Goal: Task Accomplishment & Management: Use online tool/utility

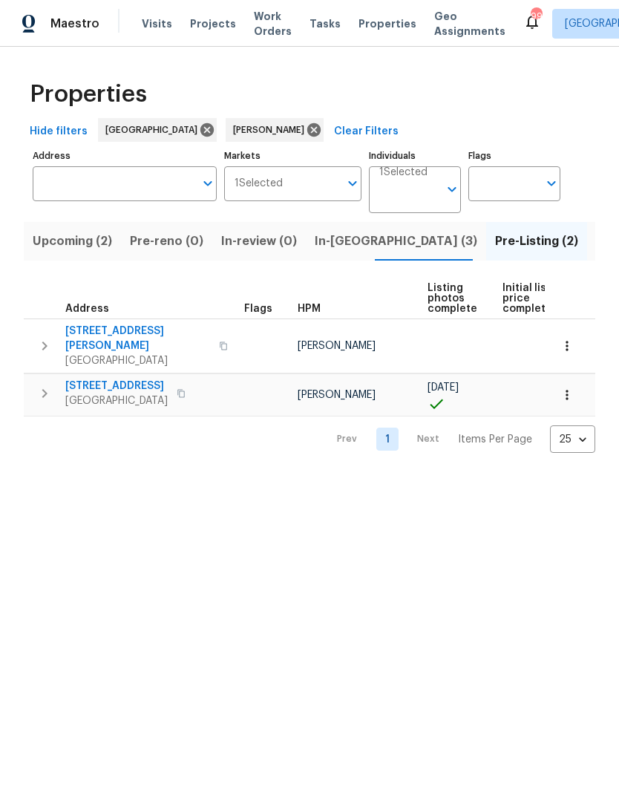
click at [48, 337] on icon "button" at bounding box center [45, 346] width 18 height 18
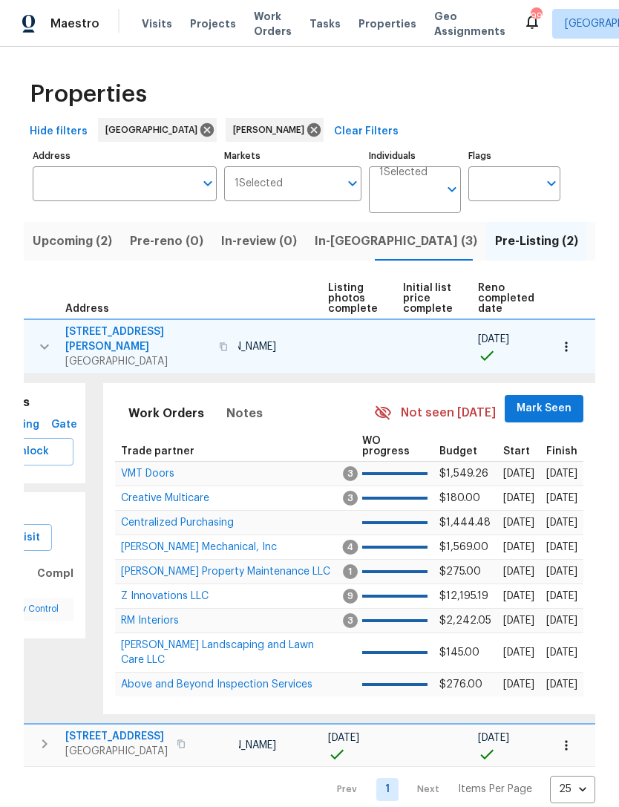
scroll to position [0, 100]
click at [543, 399] on span "Mark Seen" at bounding box center [544, 408] width 55 height 19
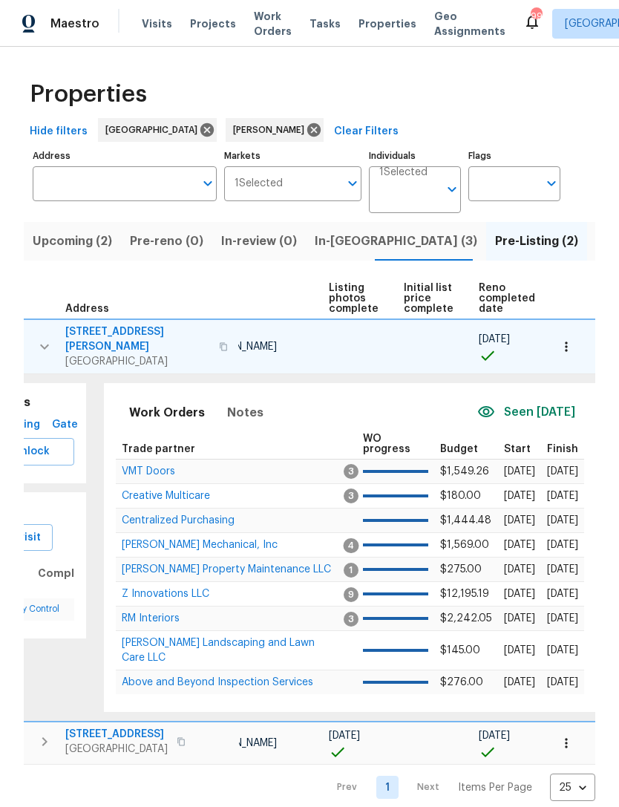
click at [191, 589] on span "Z Innovations LLC" at bounding box center [166, 594] width 88 height 10
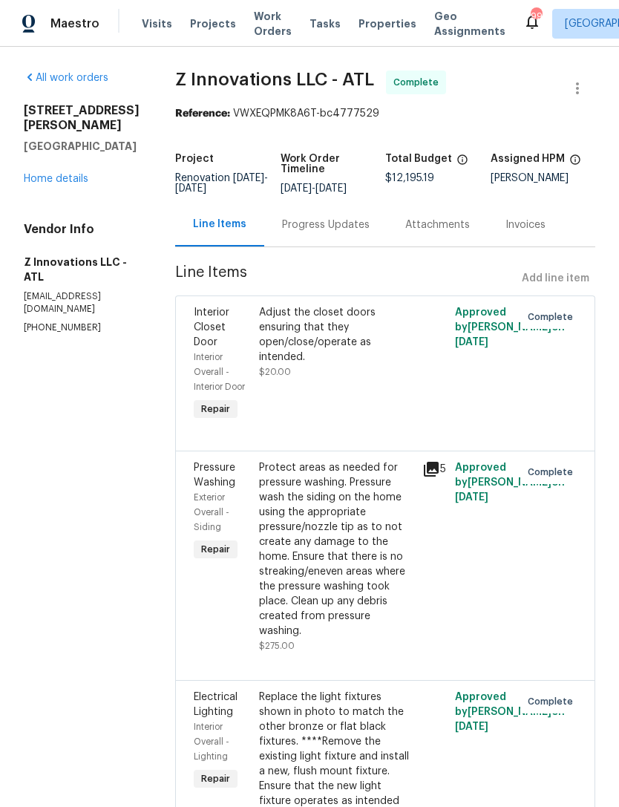
click at [366, 236] on div "Progress Updates" at bounding box center [325, 225] width 123 height 44
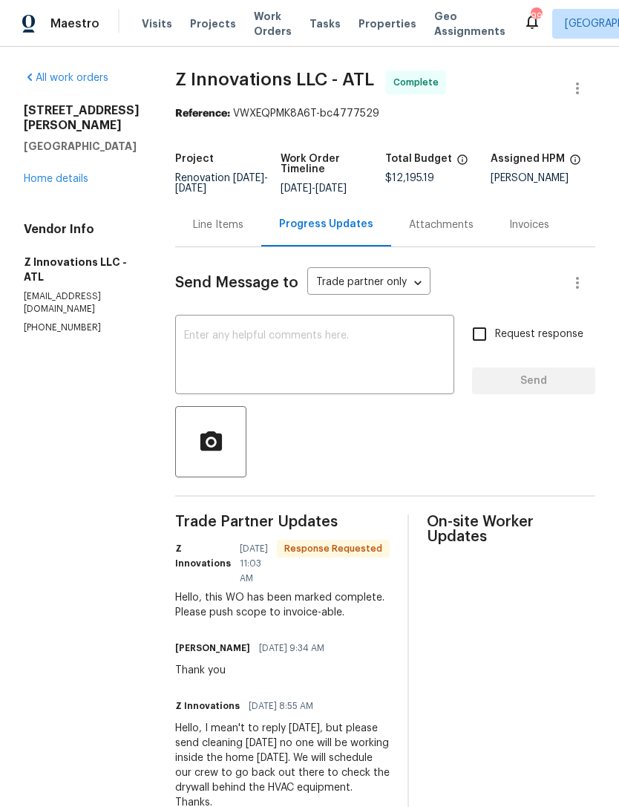
click at [69, 183] on link "Home details" at bounding box center [56, 179] width 65 height 10
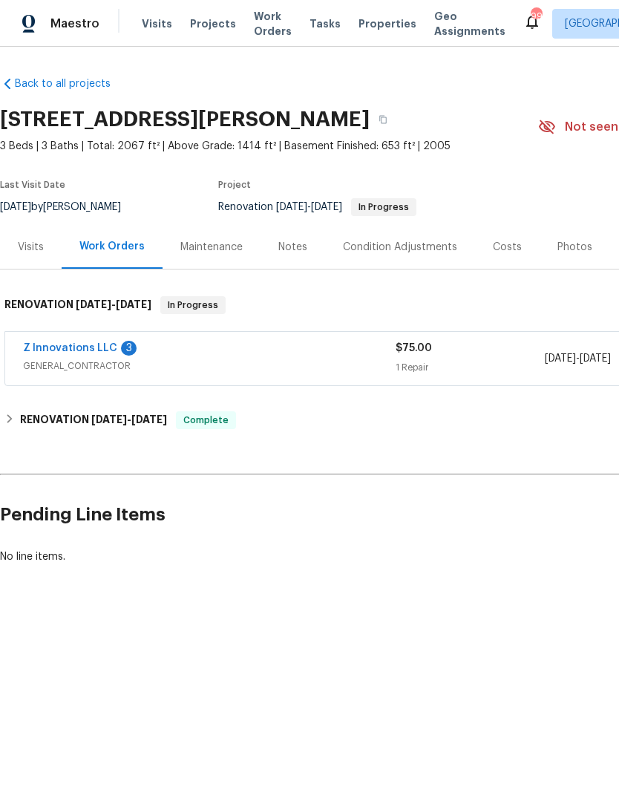
click at [87, 351] on link "Z Innovations LLC" at bounding box center [70, 348] width 94 height 10
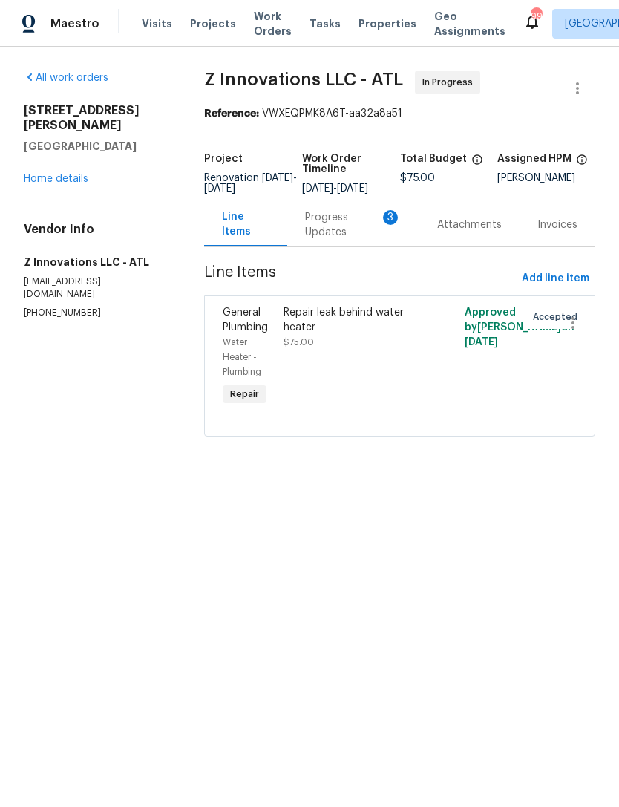
click at [329, 233] on div "Progress Updates 3" at bounding box center [353, 225] width 96 height 30
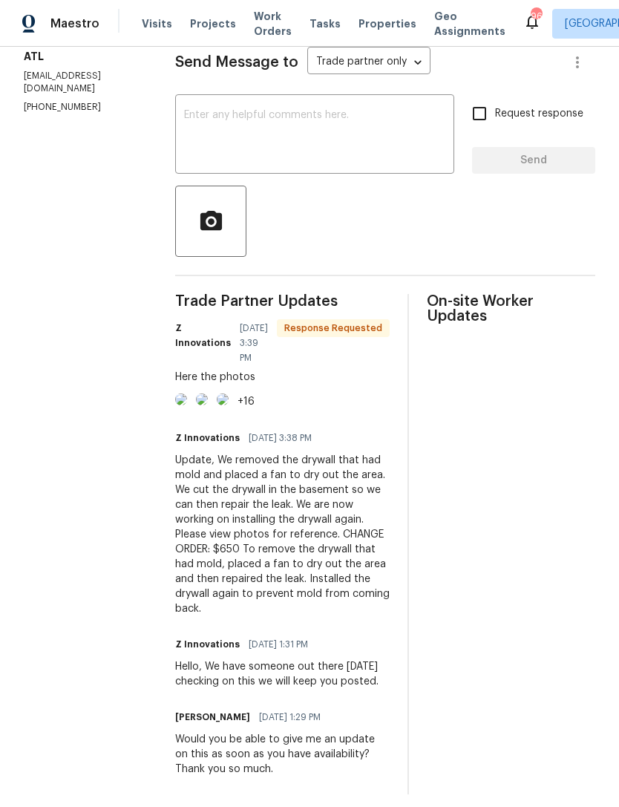
scroll to position [34, 0]
click at [187, 398] on img at bounding box center [181, 399] width 12 height 12
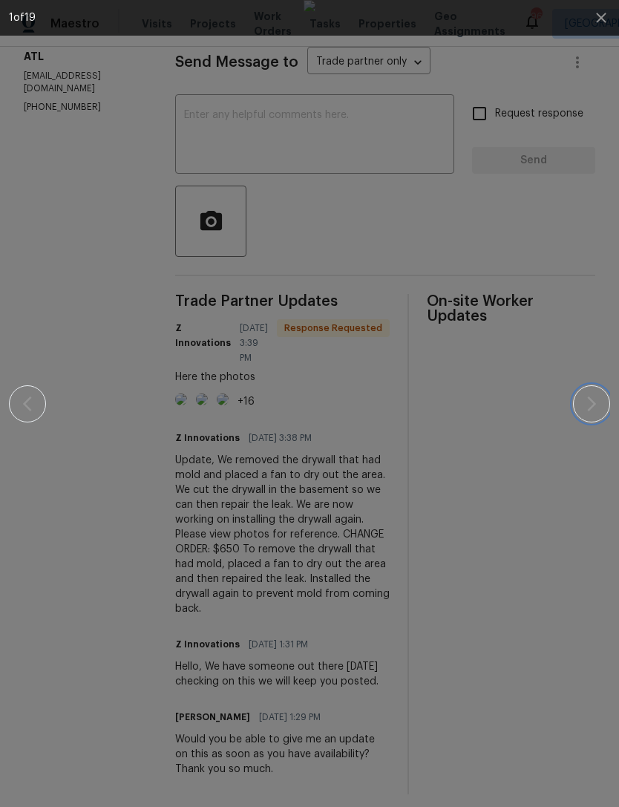
click at [602, 409] on button "button" at bounding box center [591, 403] width 37 height 37
click at [592, 407] on icon "button" at bounding box center [591, 403] width 9 height 15
click at [598, 396] on icon "button" at bounding box center [592, 404] width 18 height 18
click at [589, 52] on div at bounding box center [309, 403] width 601 height 807
click at [600, 19] on icon "button" at bounding box center [601, 18] width 10 height 10
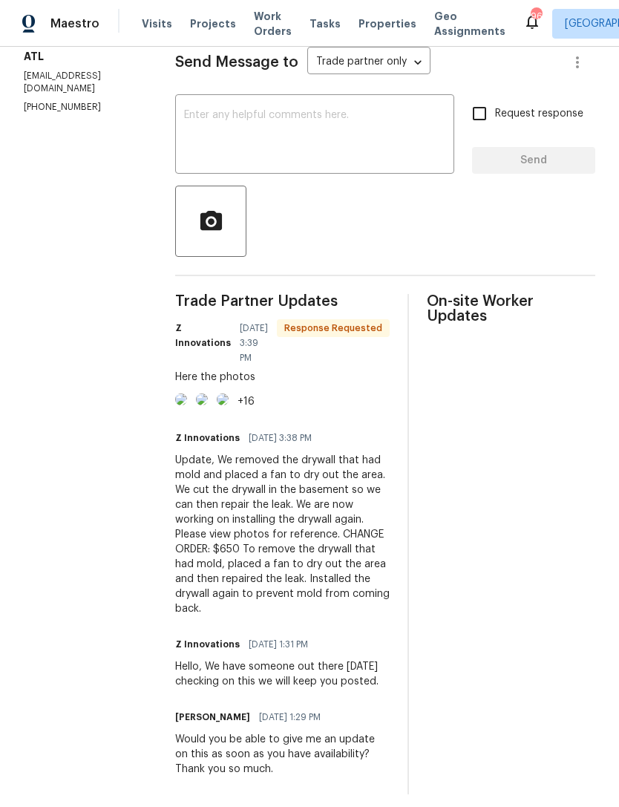
click at [333, 110] on textarea at bounding box center [314, 136] width 261 height 52
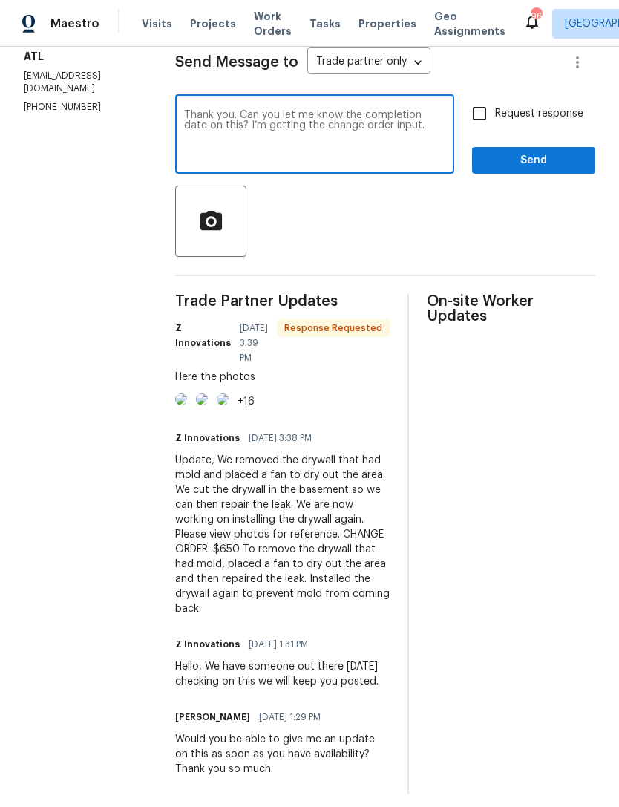
type textarea "Thank you. Can you let me know the completion date on this? I’m getting the cha…"
click at [485, 98] on input "Request response" at bounding box center [479, 113] width 31 height 31
checkbox input "true"
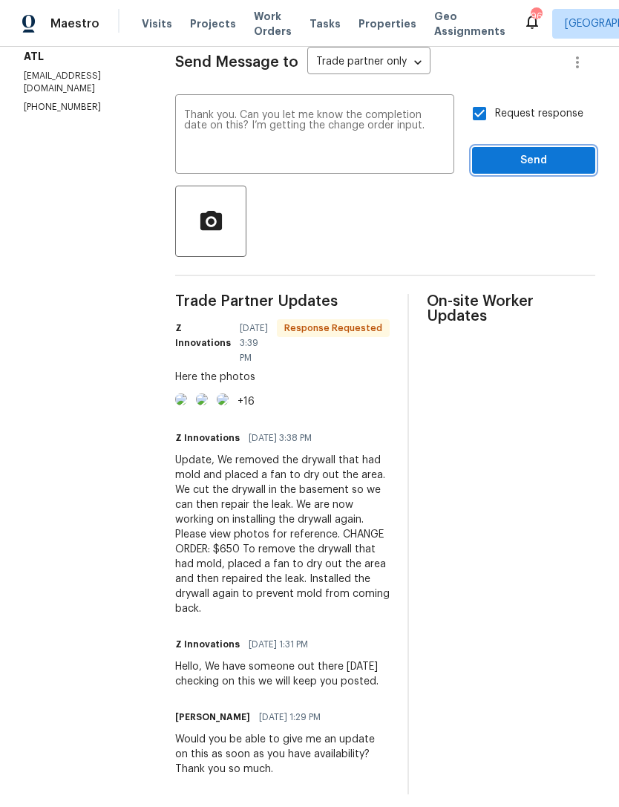
click at [523, 151] on span "Send" at bounding box center [533, 160] width 99 height 19
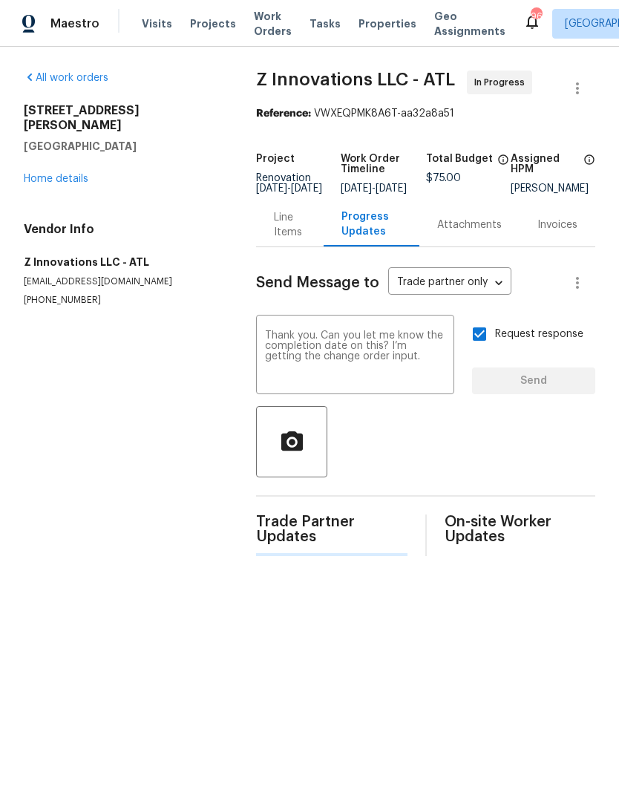
scroll to position [0, 0]
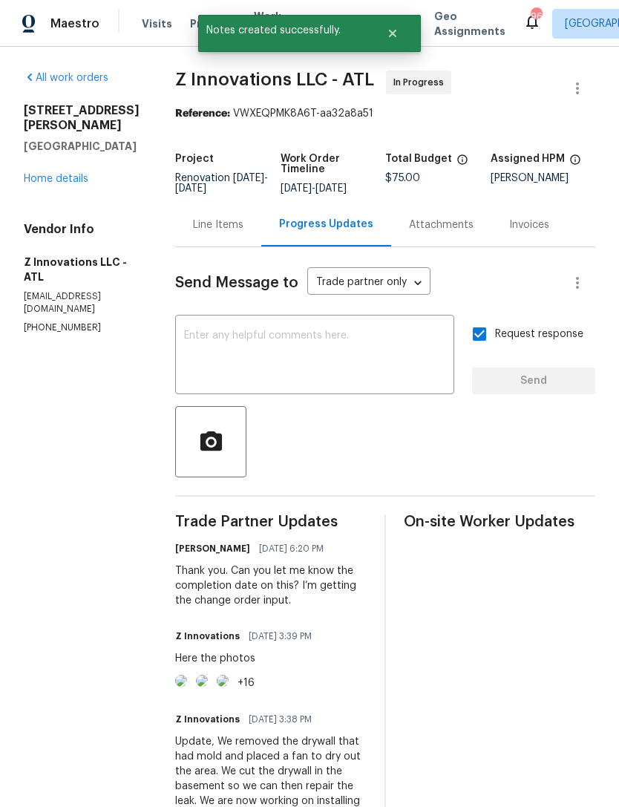
click at [187, 687] on img at bounding box center [181, 681] width 12 height 12
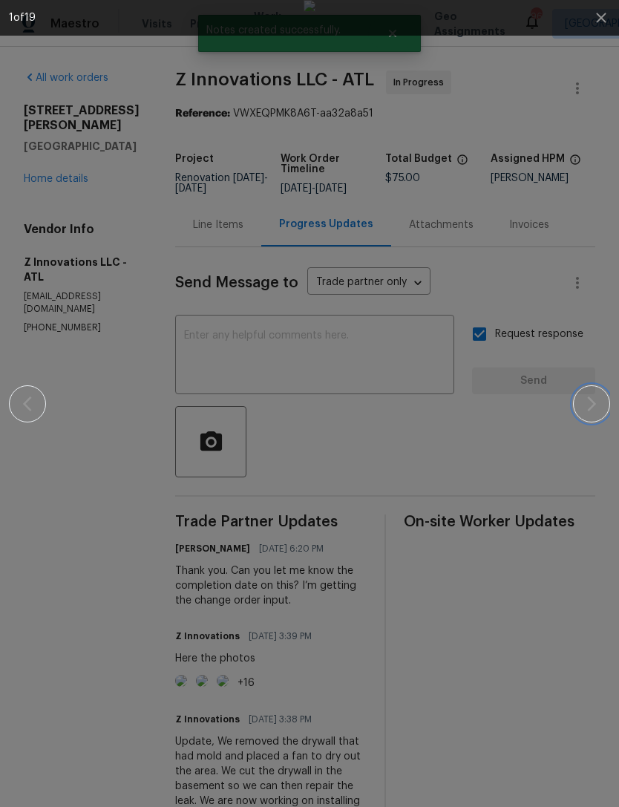
click at [590, 401] on icon "button" at bounding box center [592, 404] width 18 height 18
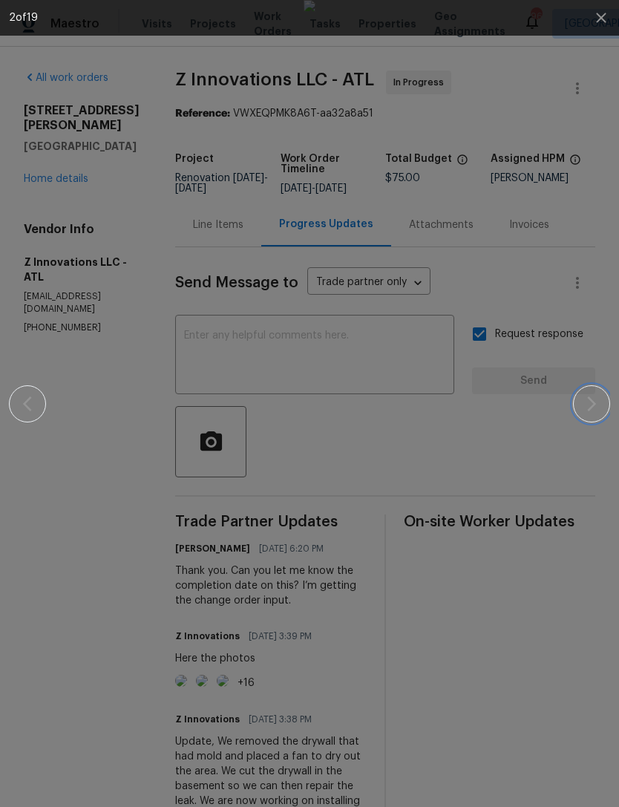
click at [583, 415] on button "button" at bounding box center [591, 403] width 37 height 37
click at [598, 56] on div at bounding box center [309, 403] width 601 height 807
click at [598, 15] on icon "button" at bounding box center [601, 18] width 10 height 10
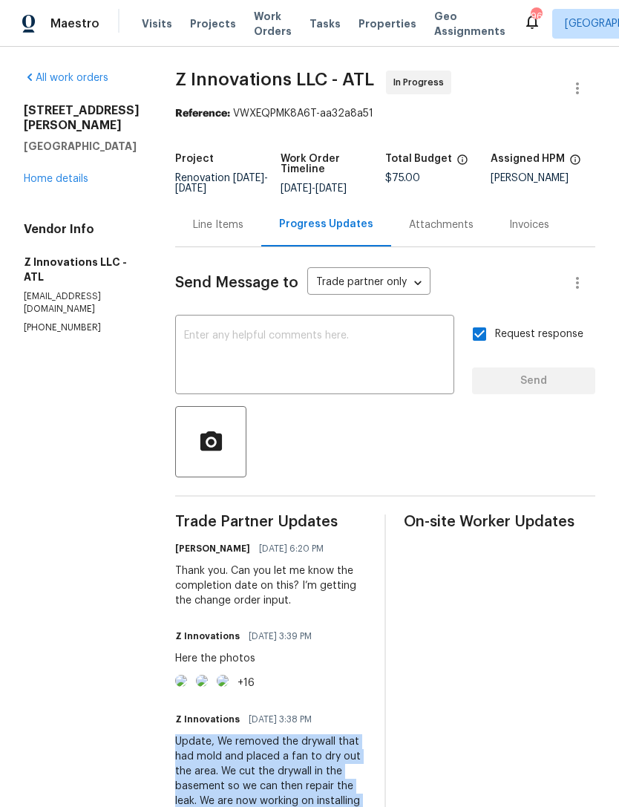
click at [69, 181] on link "Home details" at bounding box center [56, 179] width 65 height 10
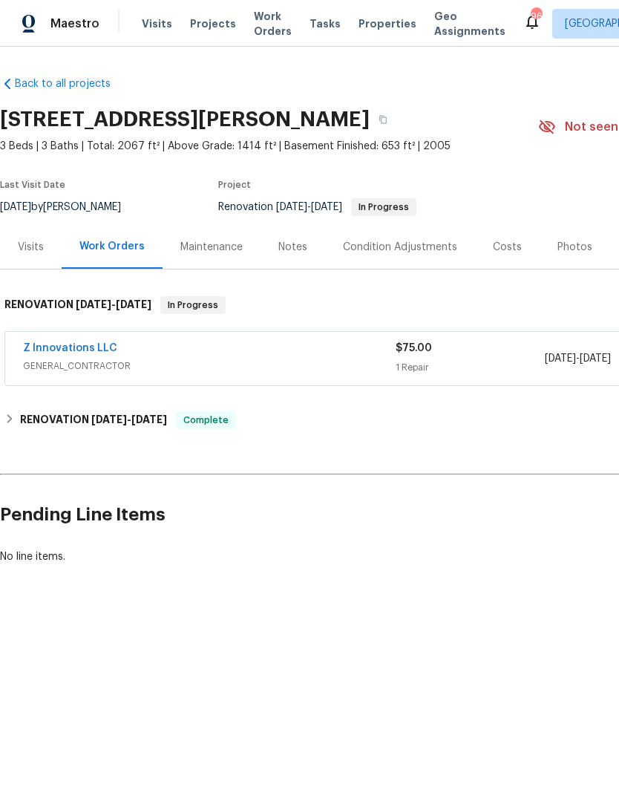
click at [82, 345] on link "Z Innovations LLC" at bounding box center [70, 348] width 94 height 10
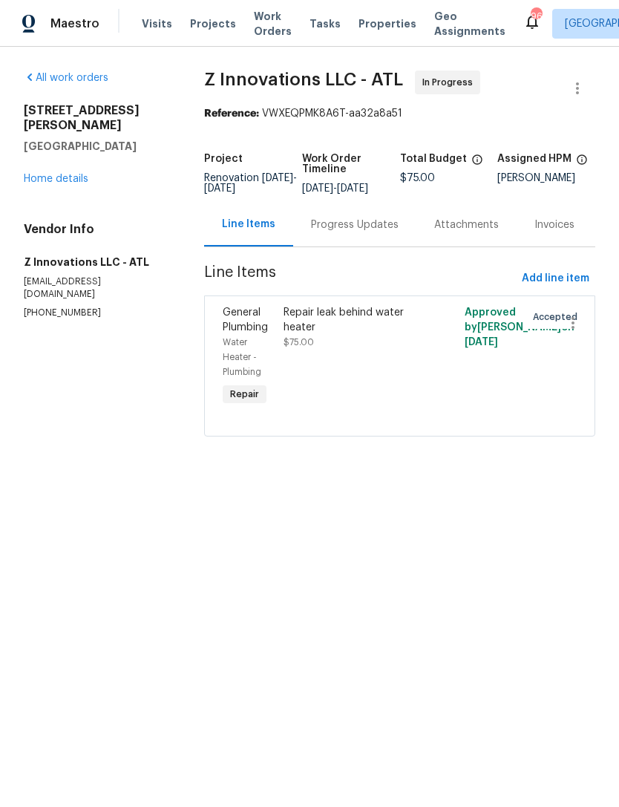
click at [372, 350] on div "Repair leak behind water heater $75.00" at bounding box center [355, 327] width 143 height 45
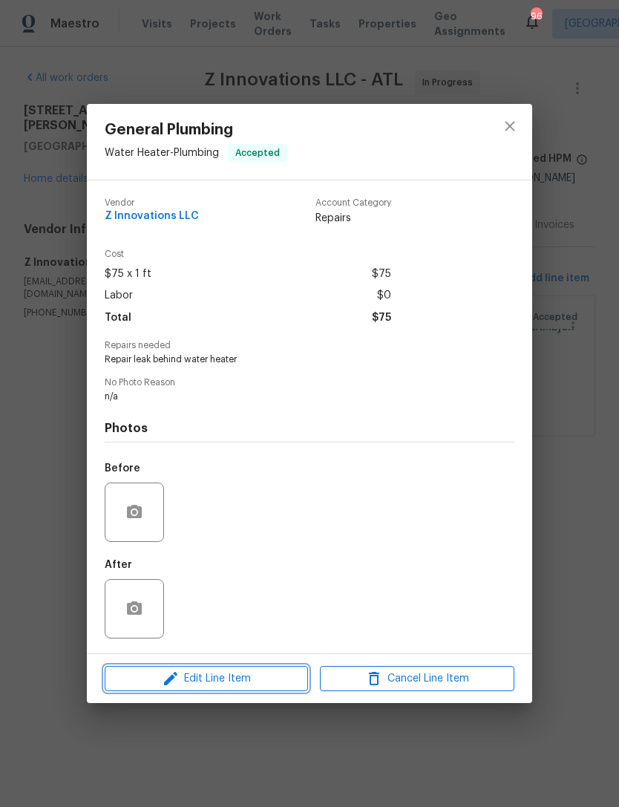
click at [259, 683] on span "Edit Line Item" at bounding box center [206, 679] width 194 height 19
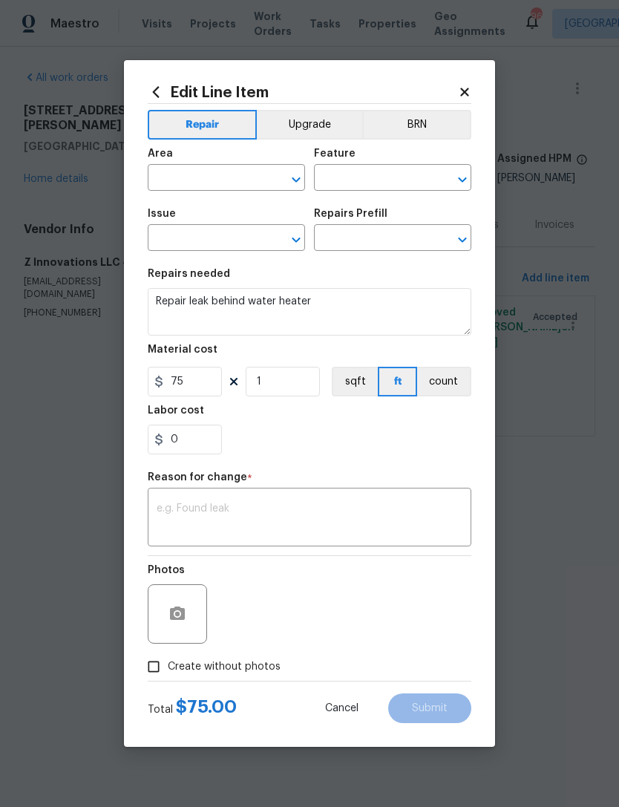
type input "Water Heater"
type input "Plumbing"
type input "General Plumbing"
type input "Water Supply Line 1'' Replacement $6.71"
click at [307, 522] on textarea at bounding box center [310, 518] width 306 height 31
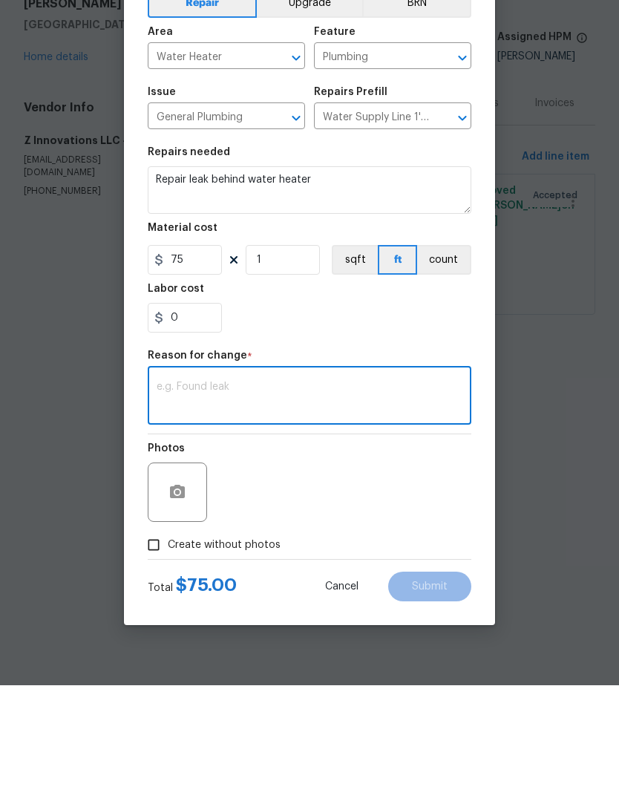
click at [307, 503] on textarea at bounding box center [310, 518] width 306 height 31
paste textarea "Update, We removed the drywall that had mold and placed a fan to dry out the ar…"
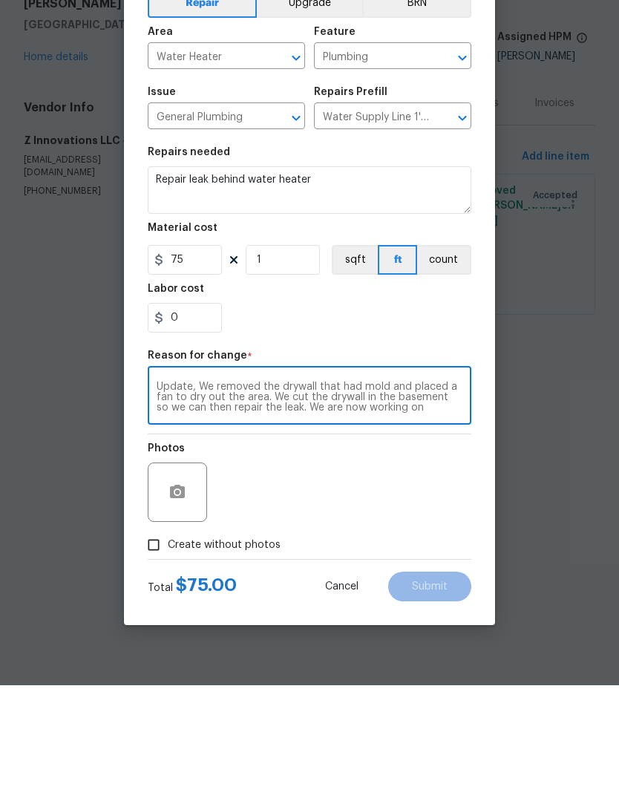
scroll to position [42, 0]
type textarea "Update, We removed the drywall that had mold and placed a fan to dry out the ar…"
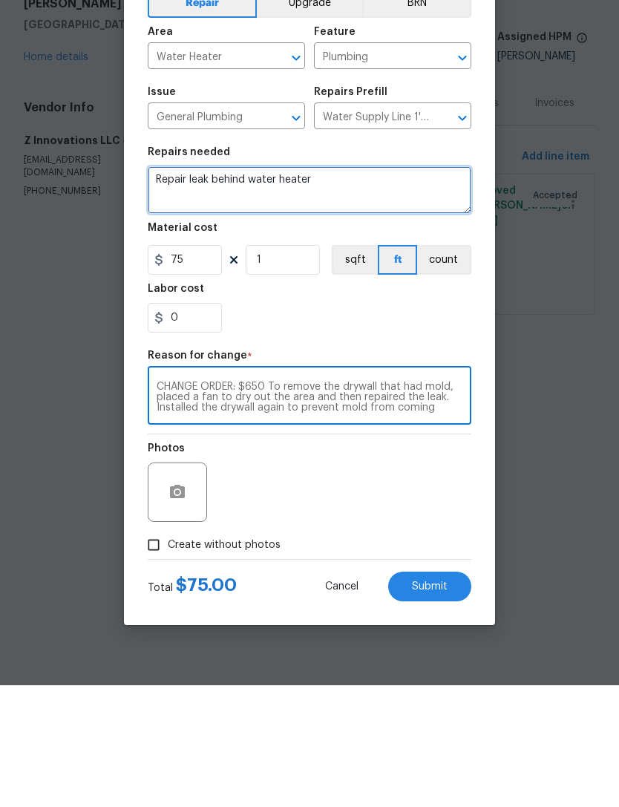
click at [339, 288] on textarea "Repair leak behind water heater" at bounding box center [310, 312] width 324 height 48
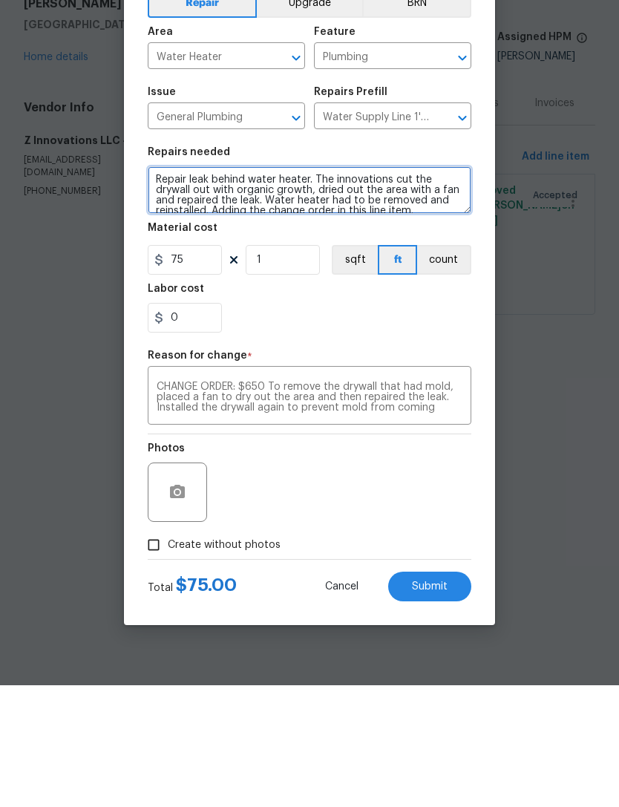
scroll to position [0, 0]
click at [333, 288] on textarea "Repair leak behind water heater. The innovations cut the drywall out with organ…" at bounding box center [310, 312] width 324 height 48
click at [331, 288] on textarea "Repair leak behind water heater. The innovations cut the drywall out with organ…" at bounding box center [310, 312] width 324 height 48
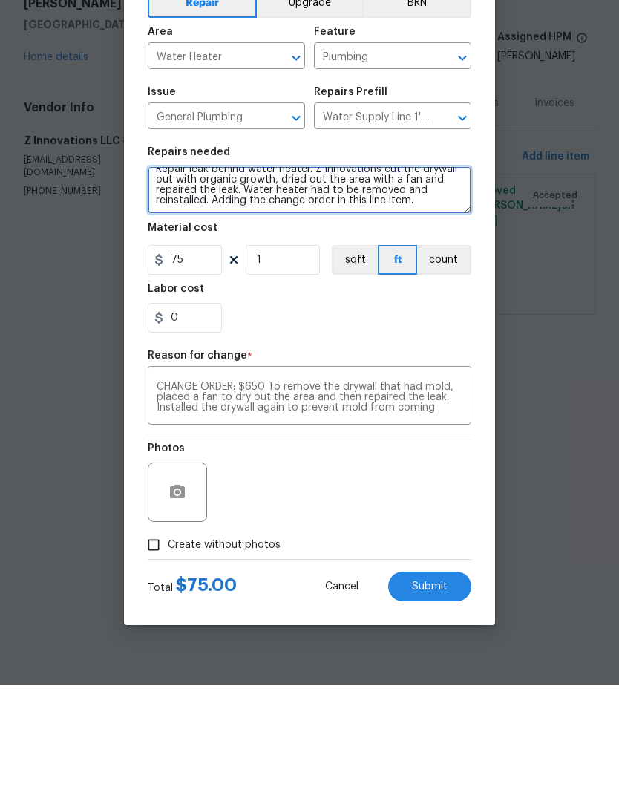
scroll to position [10, 0]
type textarea "Repair leak behind water heater. Z innovations cut the drywall out with organic…"
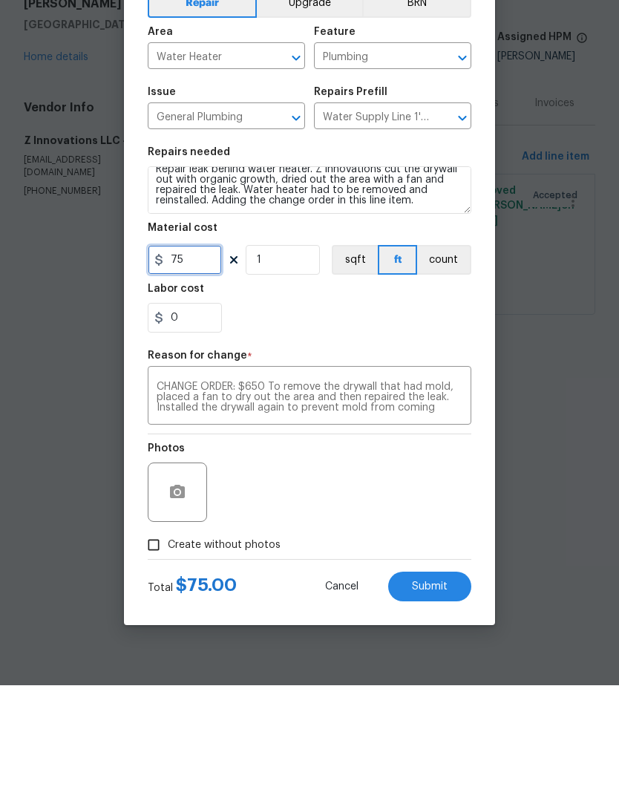
click at [206, 367] on input "75" at bounding box center [185, 382] width 74 height 30
type input "650"
click at [382, 556] on div "Photos" at bounding box center [310, 604] width 324 height 96
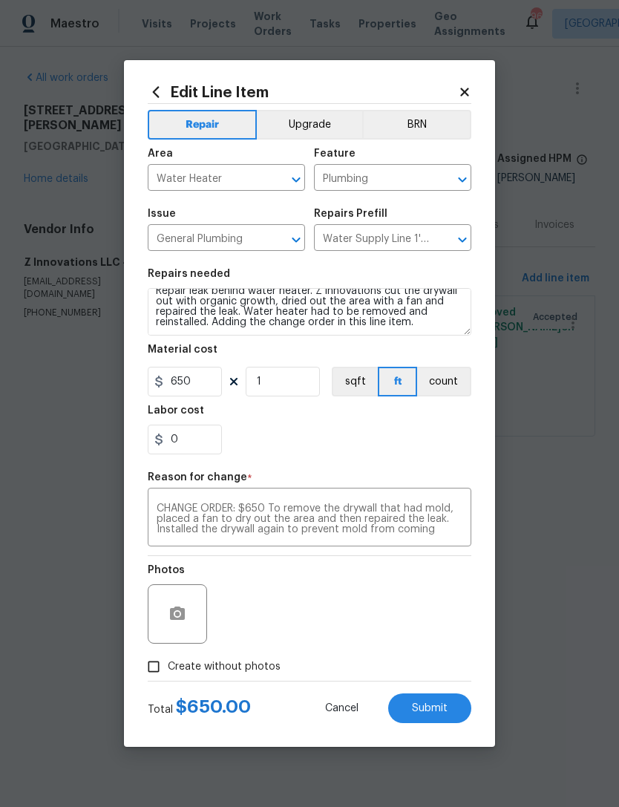
click at [427, 717] on button "Submit" at bounding box center [429, 708] width 83 height 30
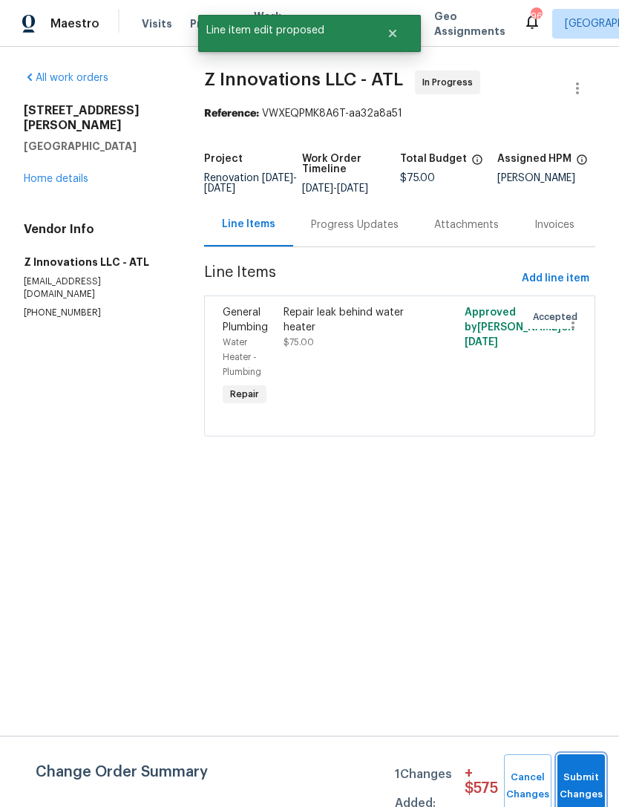
click at [580, 785] on span "Submit Changes" at bounding box center [581, 786] width 33 height 34
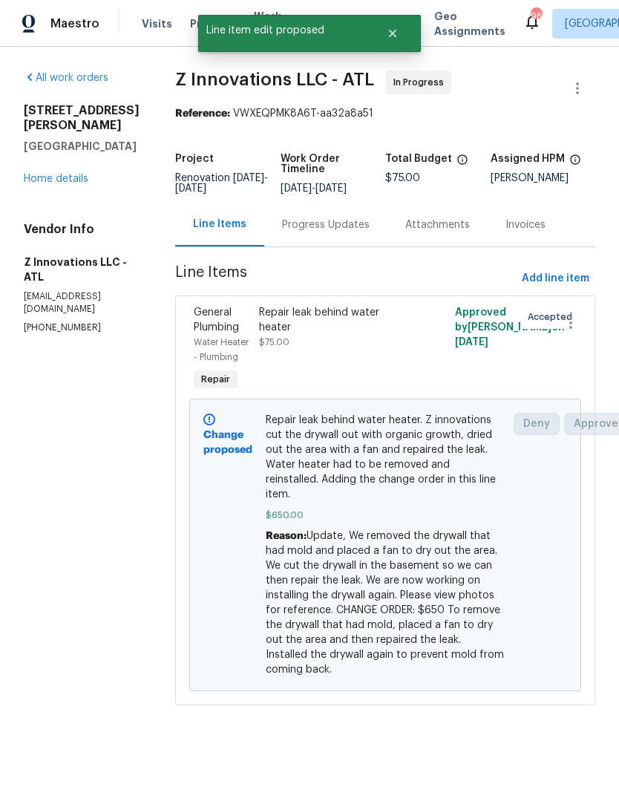
click at [380, 358] on div "Repair leak behind water heater $75.00" at bounding box center [336, 350] width 163 height 98
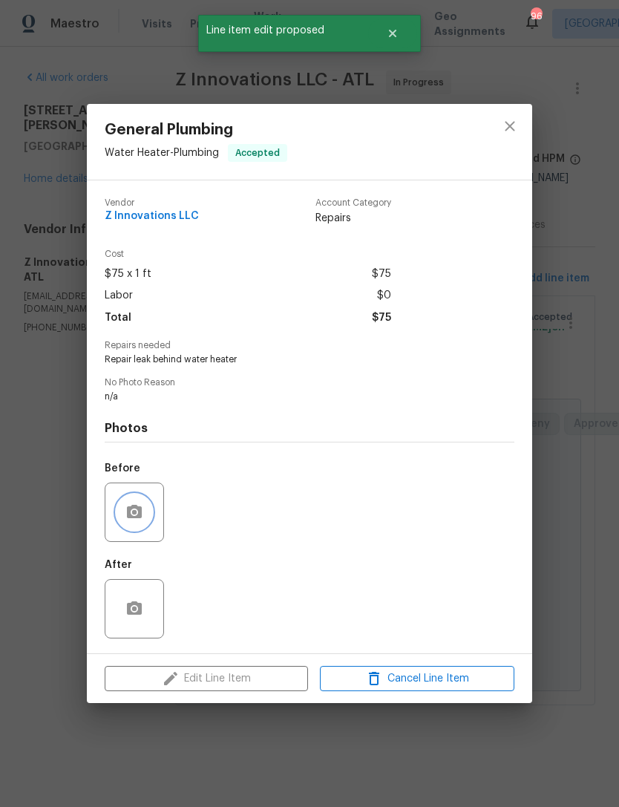
click at [150, 512] on button "button" at bounding box center [135, 512] width 36 height 36
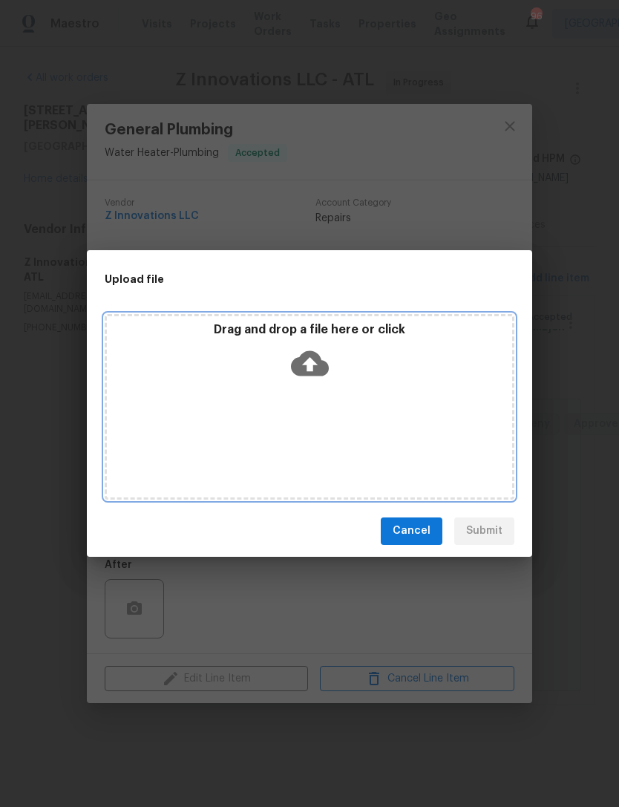
click at [314, 370] on icon at bounding box center [310, 362] width 38 height 25
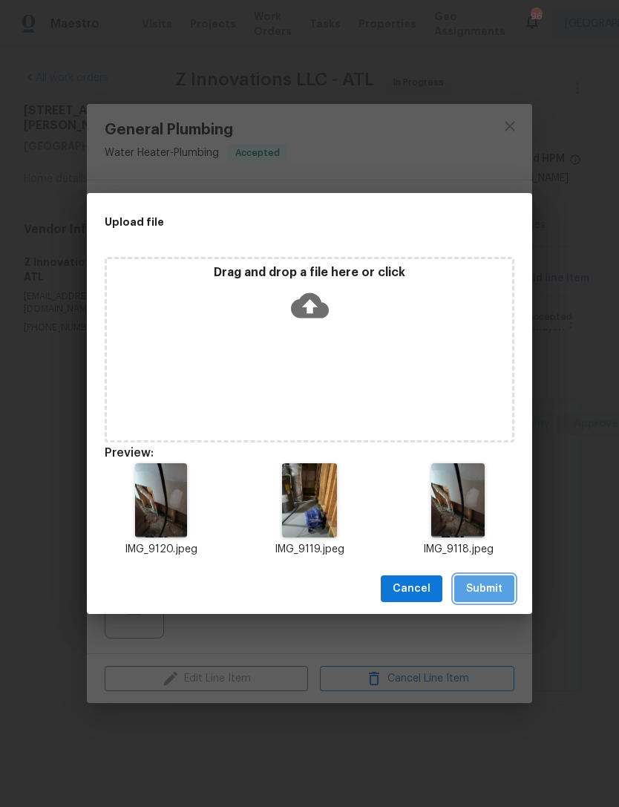
click at [497, 598] on button "Submit" at bounding box center [484, 588] width 60 height 27
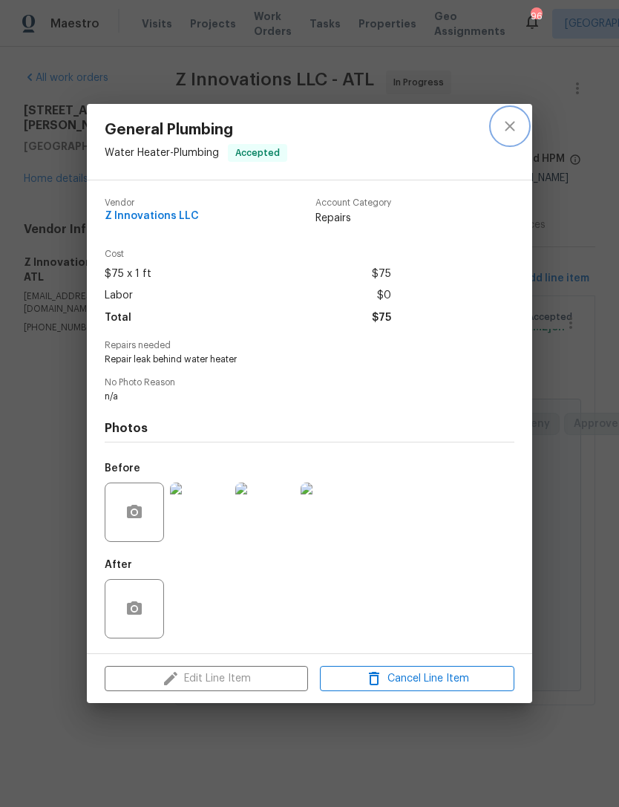
click at [518, 122] on icon "close" at bounding box center [510, 126] width 18 height 18
